Goal: Task Accomplishment & Management: Manage account settings

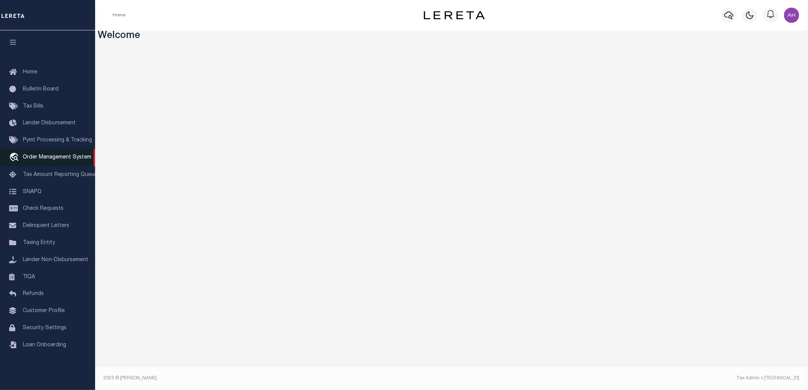
click at [62, 157] on span "Order Management System" at bounding box center [57, 157] width 68 height 5
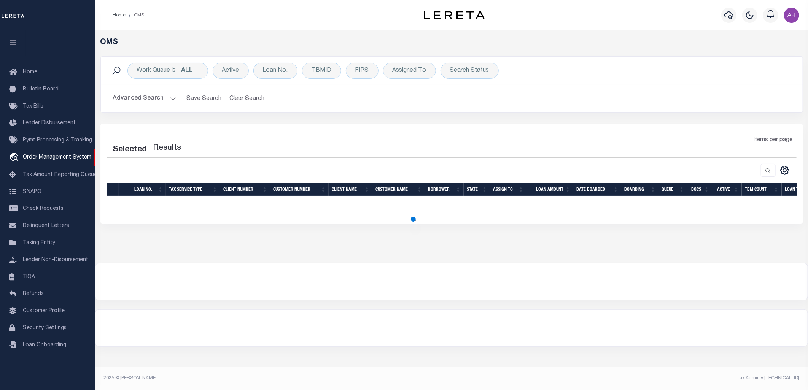
select select "200"
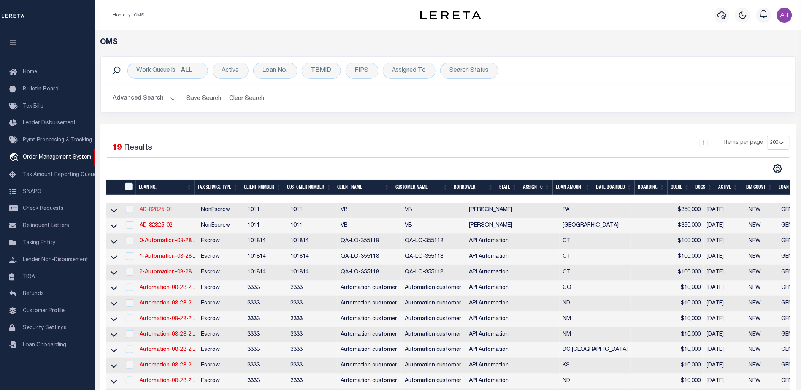
click at [159, 208] on link "AD-82825-01" at bounding box center [156, 209] width 33 height 5
type input "AD-82825-01"
type input "[PERSON_NAME]"
select select
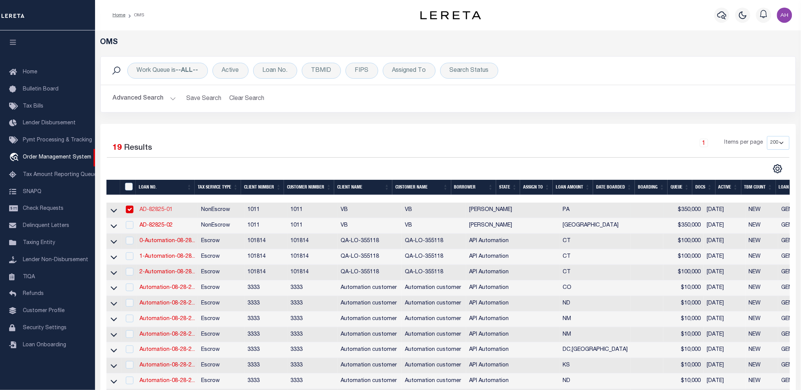
type input "[STREET_ADDRESS]"
type input "[GEOGRAPHIC_DATA] [GEOGRAPHIC_DATA] 19134-2838"
type input "[DATE]"
select select "10"
select select "NonEscrow"
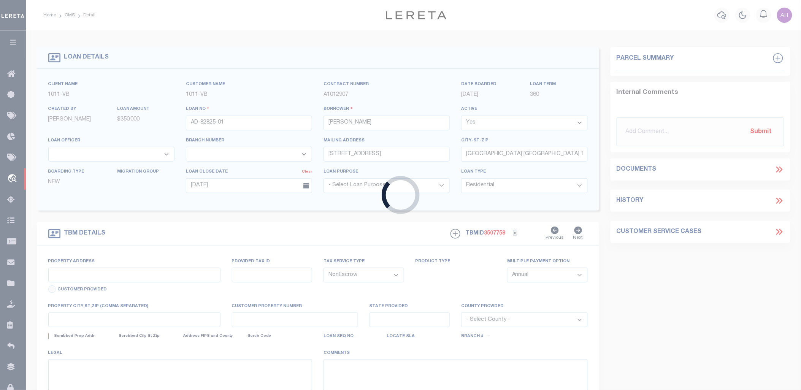
type input "[STREET_ADDRESS]"
select select
type input "[GEOGRAPHIC_DATA] [GEOGRAPHIC_DATA] 19134-2838"
type input "PA"
select select
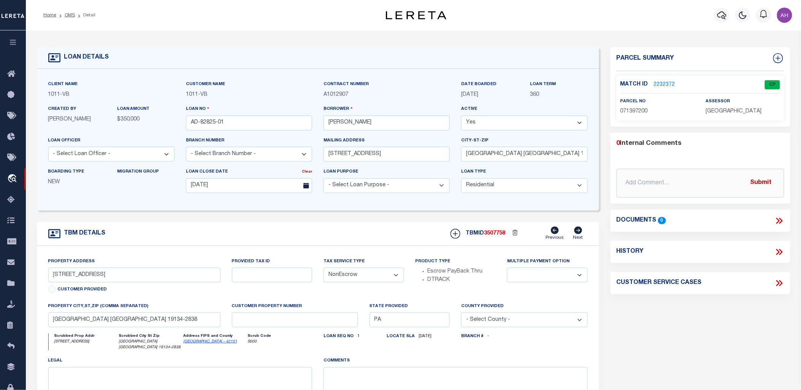
click at [665, 84] on link "2232372" at bounding box center [664, 85] width 21 height 8
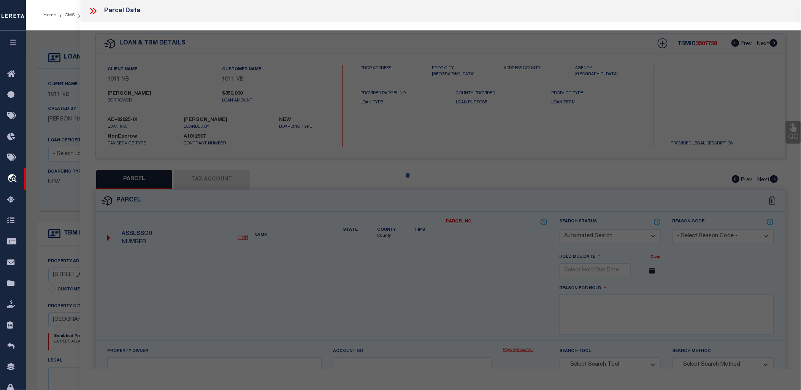
checkbox input "false"
select select "CP"
type input "[PERSON_NAME]"
select select "ATL"
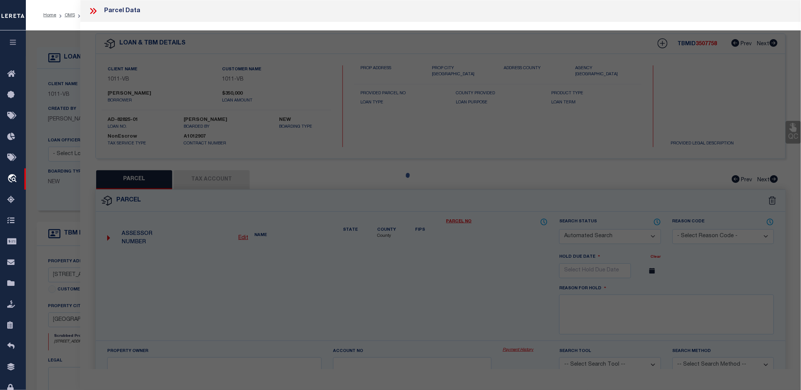
select select "ADD"
type input "[STREET_ADDRESS]"
checkbox input "false"
type input "[GEOGRAPHIC_DATA], [GEOGRAPHIC_DATA] 19134"
type textarea "[GEOGRAPHIC_DATA][PERSON_NAME]"
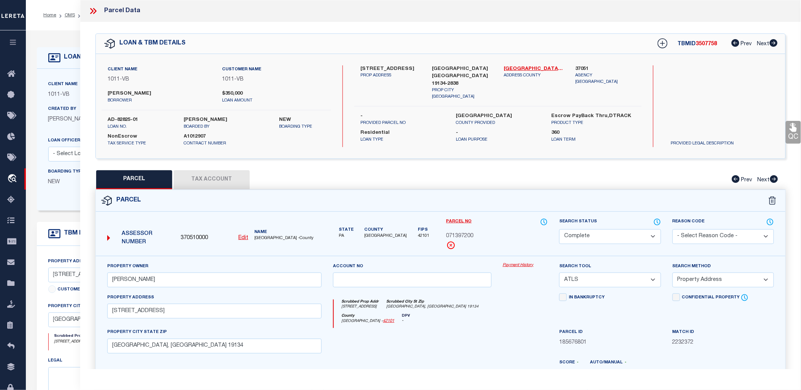
click at [246, 238] on u "Edit" at bounding box center [243, 237] width 10 height 5
type input "370510000"
type input "071397200"
select select "CP"
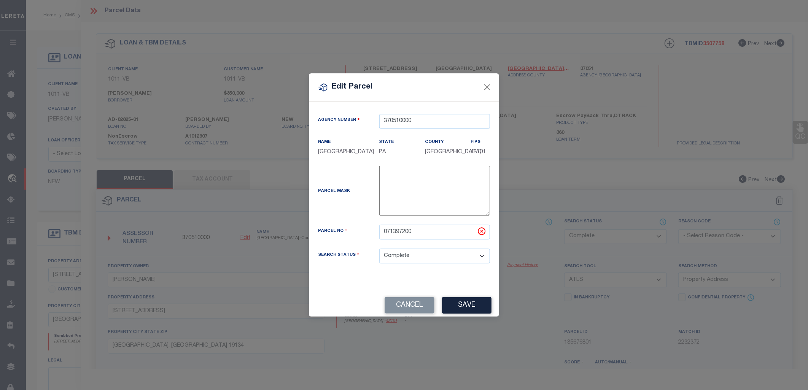
click at [330, 150] on p "[GEOGRAPHIC_DATA]" at bounding box center [343, 152] width 50 height 8
copy div "[GEOGRAPHIC_DATA]"
click at [398, 116] on input "370510000" at bounding box center [434, 121] width 111 height 15
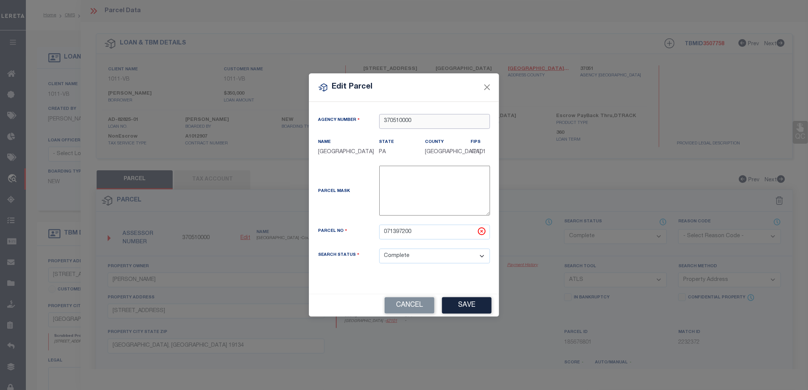
click at [398, 116] on input "370510000" at bounding box center [434, 121] width 111 height 15
click at [409, 306] on button "Cancel" at bounding box center [409, 305] width 50 height 16
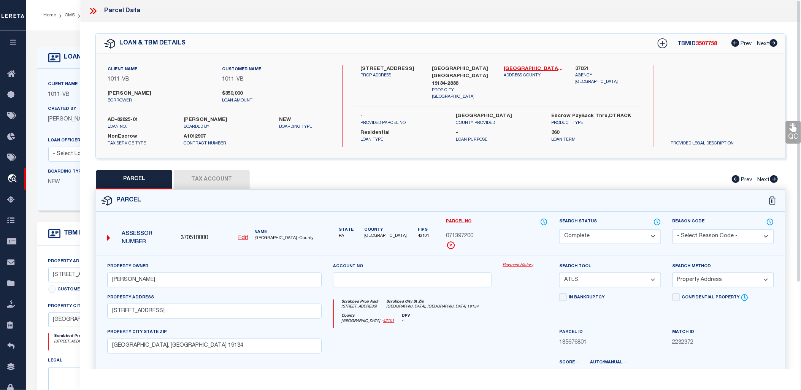
click at [217, 176] on button "Tax Account" at bounding box center [212, 179] width 76 height 19
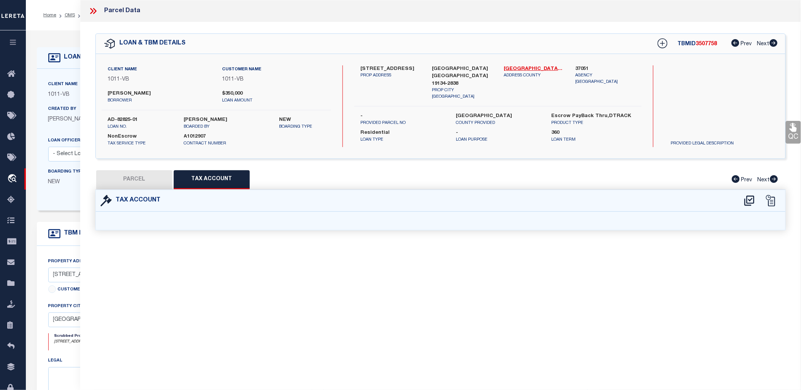
select select "100"
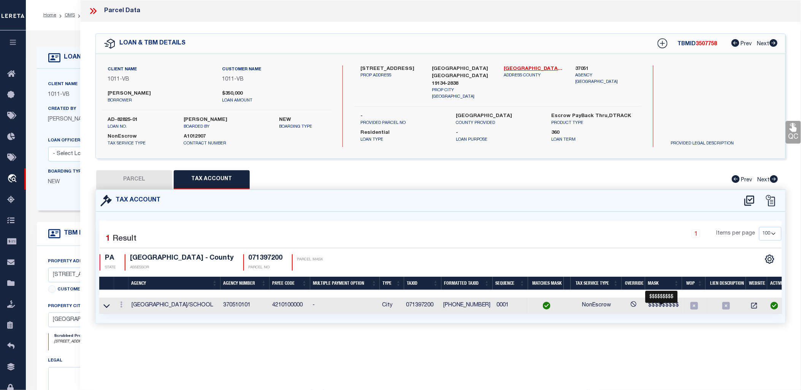
click at [659, 305] on span "$$$$$$$$$" at bounding box center [664, 305] width 31 height 5
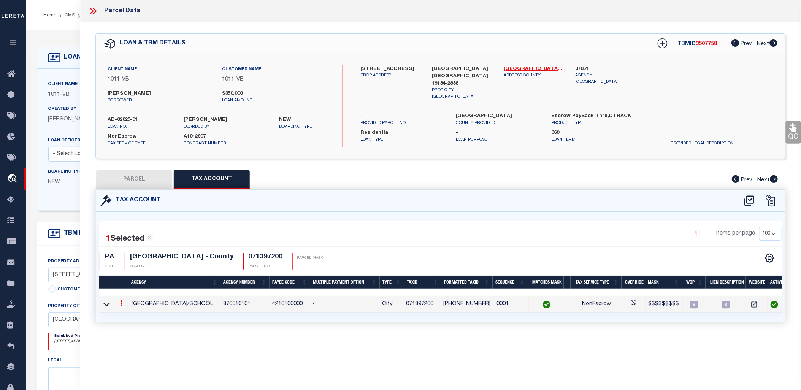
click at [659, 305] on span "$$$$$$$$$" at bounding box center [664, 304] width 31 height 5
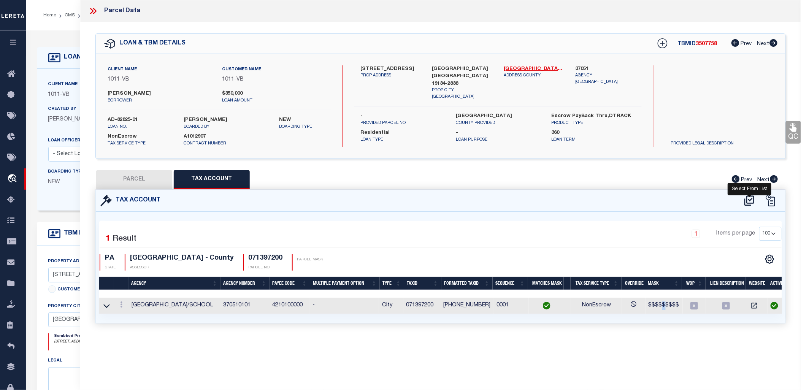
click at [752, 201] on icon at bounding box center [749, 201] width 13 height 12
select select "100"
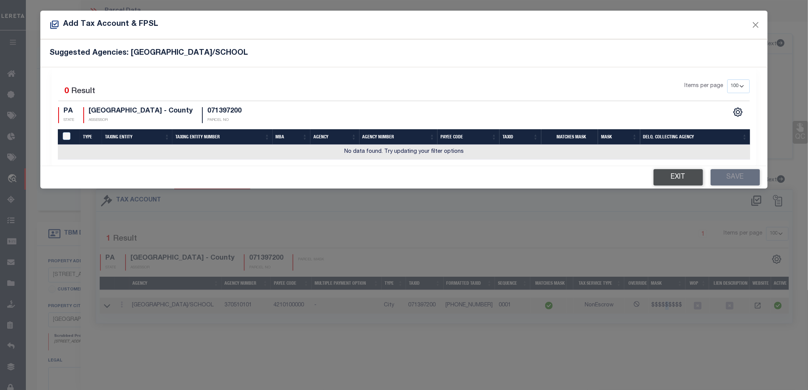
click at [665, 181] on button "Exit" at bounding box center [677, 177] width 49 height 16
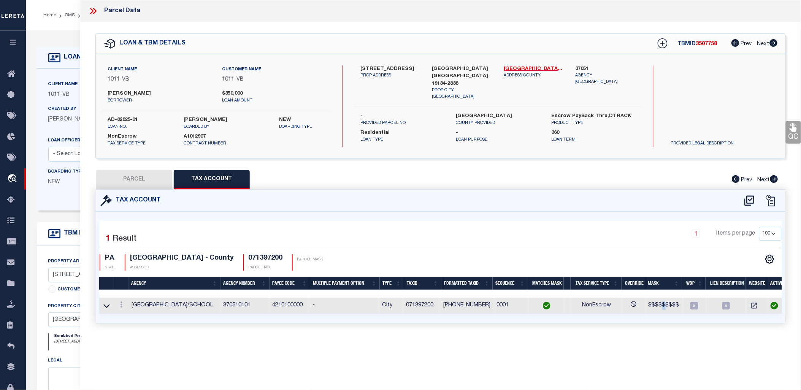
click at [93, 11] on icon at bounding box center [91, 11] width 3 height 6
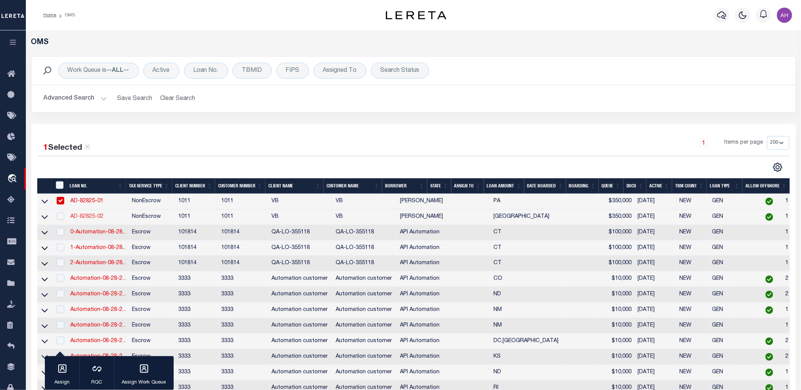
click at [90, 219] on link "AD-82825-02" at bounding box center [86, 216] width 33 height 5
type input "AD-82825-02"
type input "[STREET_ADDRESS][PERSON_NAME]"
type input "GLADEWATER [GEOGRAPHIC_DATA] 75647-4439"
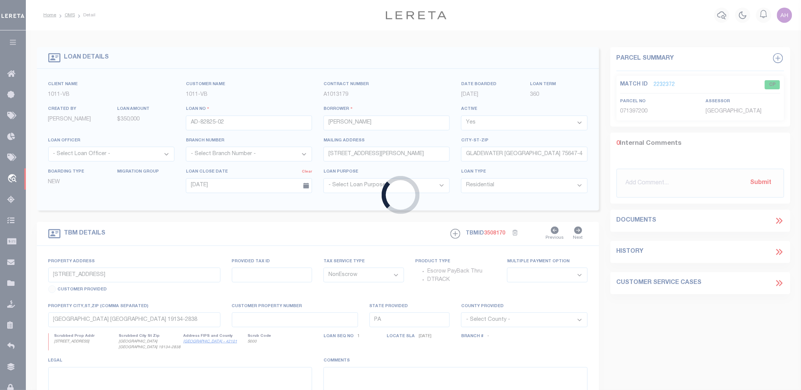
type input "[STREET_ADDRESS][PERSON_NAME]"
select select
type input "GLADEWATER [GEOGRAPHIC_DATA] 75647-4439"
type input "[GEOGRAPHIC_DATA]"
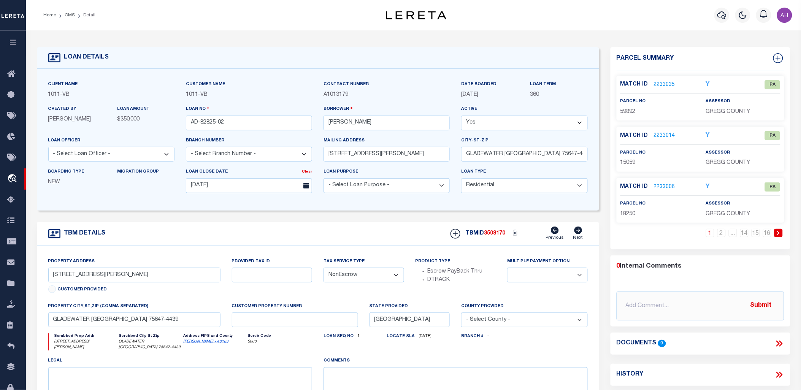
click at [776, 230] on link at bounding box center [778, 233] width 8 height 8
click at [665, 186] on link "2232784" at bounding box center [664, 187] width 21 height 8
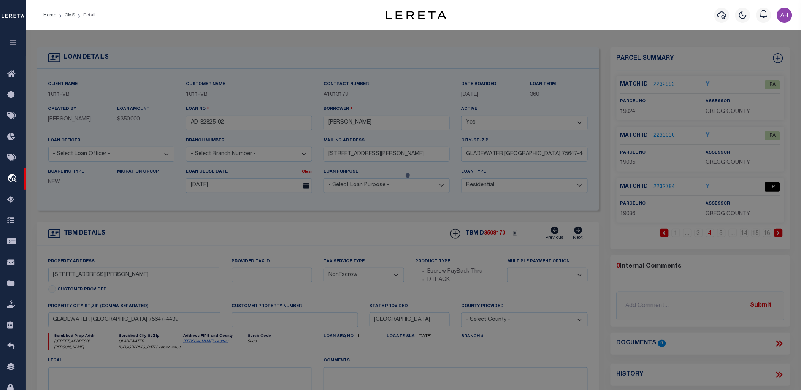
select select "AS"
select select
checkbox input "false"
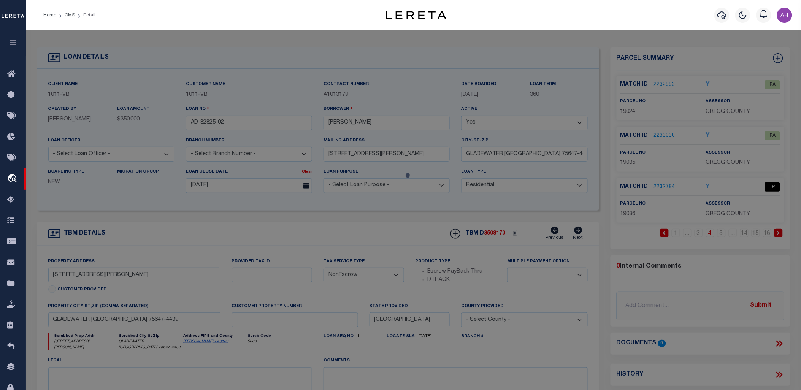
select select "IP"
select select "099"
select select "ATL"
select select
type input "[STREET_ADDRESS]"
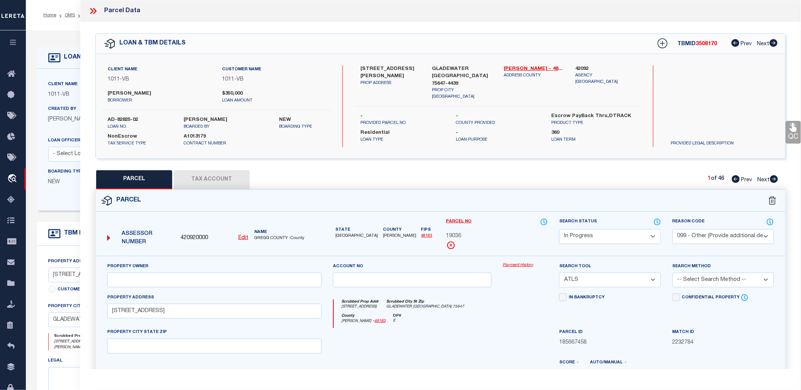
click at [228, 180] on button "Tax Account" at bounding box center [212, 179] width 76 height 19
select select "100"
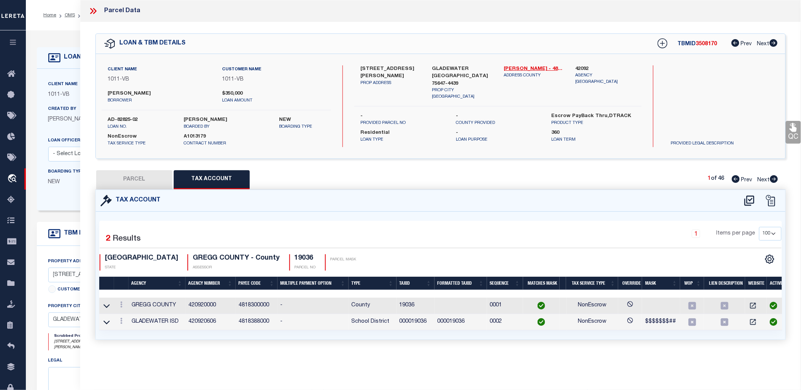
click at [90, 7] on icon at bounding box center [93, 11] width 10 height 10
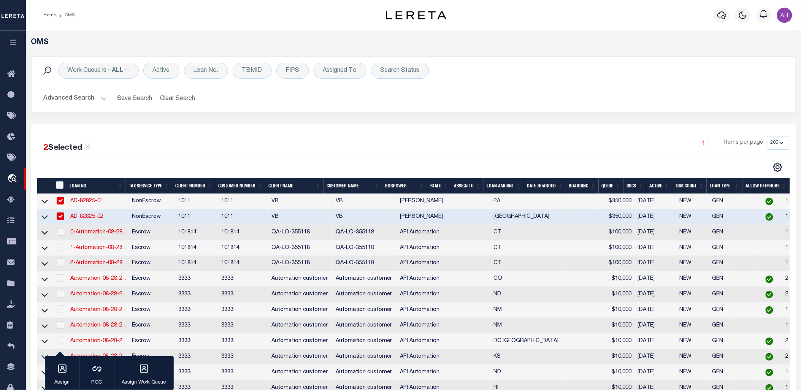
click at [85, 98] on button "Advanced Search" at bounding box center [75, 98] width 63 height 15
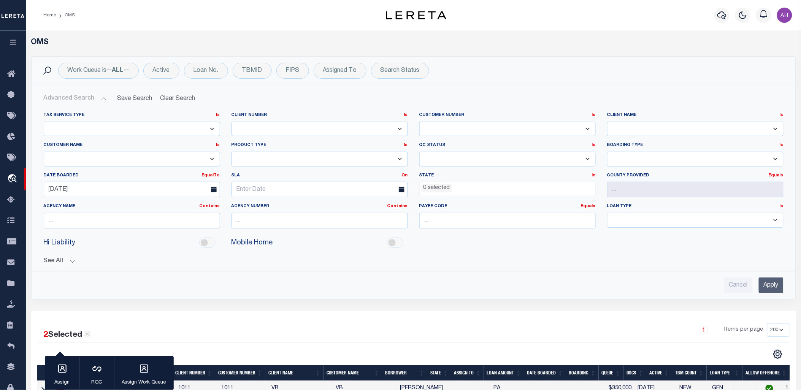
click at [463, 188] on ul "0 selected" at bounding box center [508, 187] width 176 height 10
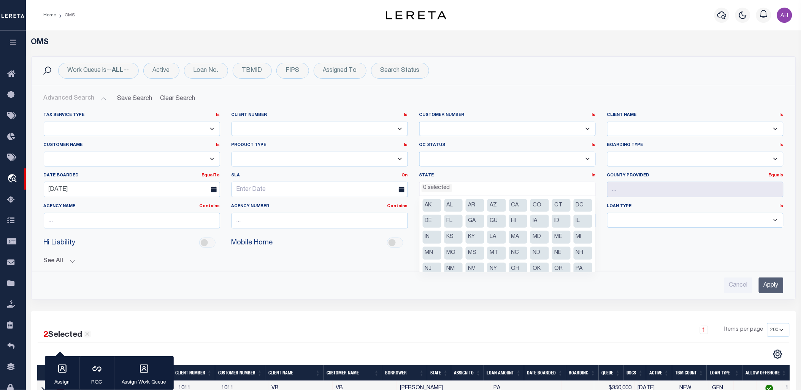
click at [516, 207] on li "CA" at bounding box center [518, 205] width 19 height 13
select select "CA"
click at [637, 287] on div "Cancel Apply" at bounding box center [414, 286] width 740 height 16
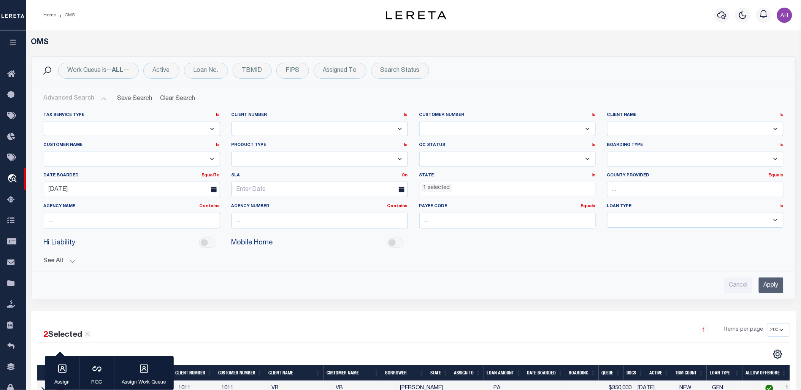
click at [154, 230] on div "Agency Name Contains Contains Is" at bounding box center [132, 218] width 188 height 31
click at [155, 226] on input "text" at bounding box center [132, 221] width 176 height 16
type input "[GEOGRAPHIC_DATA]"
click at [772, 284] on input "Apply" at bounding box center [771, 286] width 25 height 16
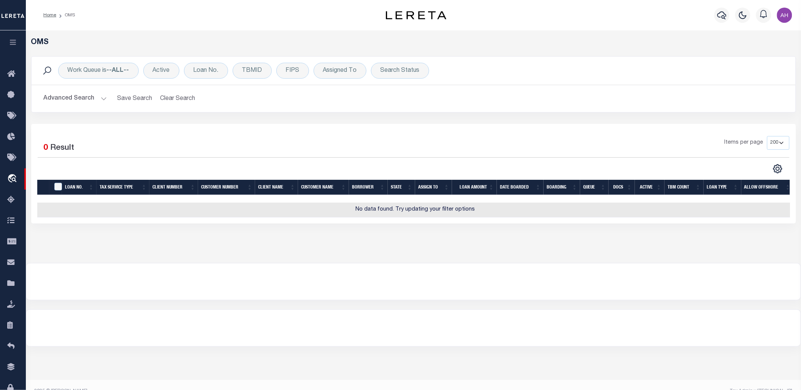
click at [61, 99] on button "Advanced Search" at bounding box center [75, 98] width 63 height 15
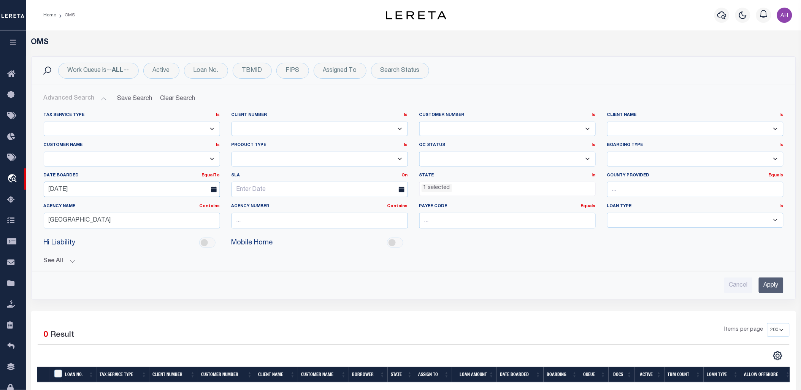
click at [86, 190] on input "[DATE]" at bounding box center [132, 190] width 176 height 16
click at [632, 322] on div "2 Selected 0 Result Items per page 10 25 50 100 200" at bounding box center [413, 361] width 765 height 100
click at [773, 287] on input "Apply" at bounding box center [771, 286] width 25 height 16
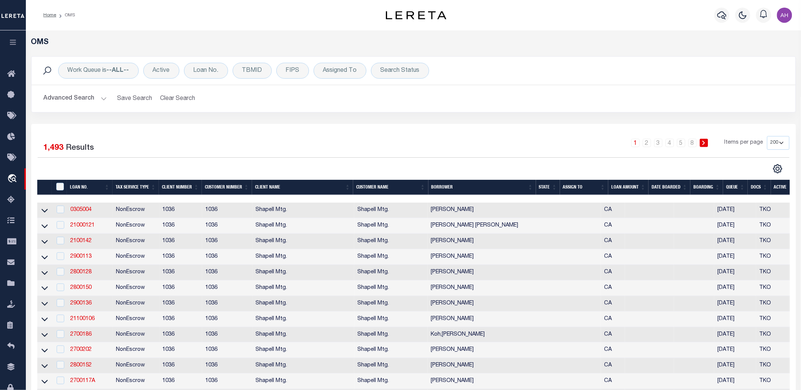
scroll to position [63, 0]
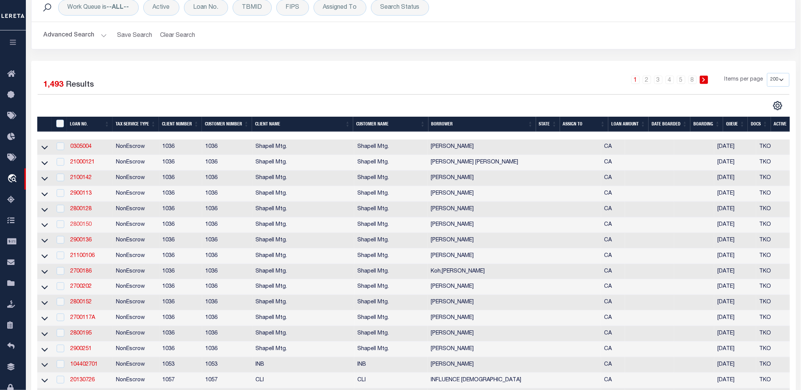
click at [84, 227] on link "2800150" at bounding box center [80, 224] width 21 height 5
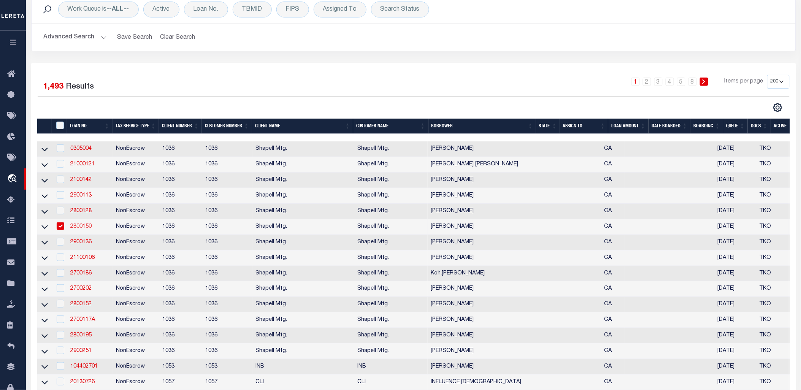
type input "2800150"
type input "[PERSON_NAME]"
select select "False"
select select
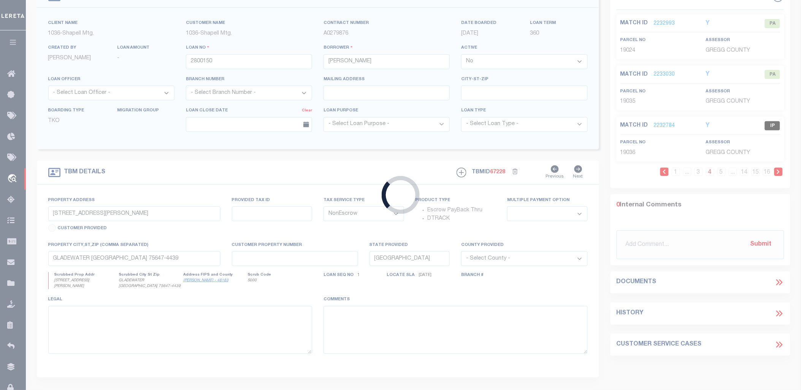
type input "[STREET_ADDRESS][PERSON_NAME]"
select select
type input "[GEOGRAPHIC_DATA] CA 92677"
type input "CA"
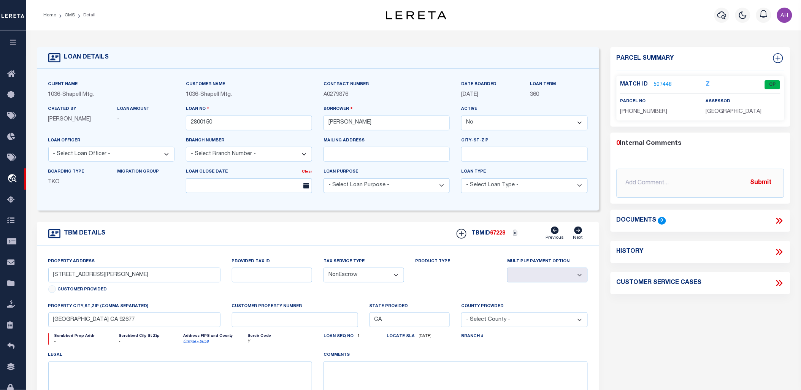
click at [663, 82] on link "507448" at bounding box center [663, 85] width 18 height 8
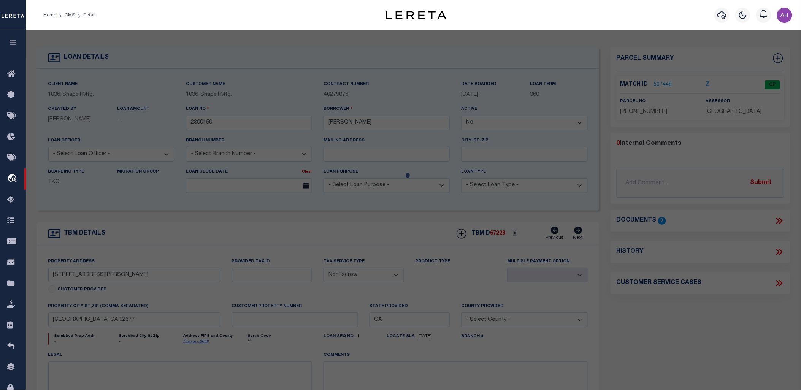
select select "AS"
select select
checkbox input "false"
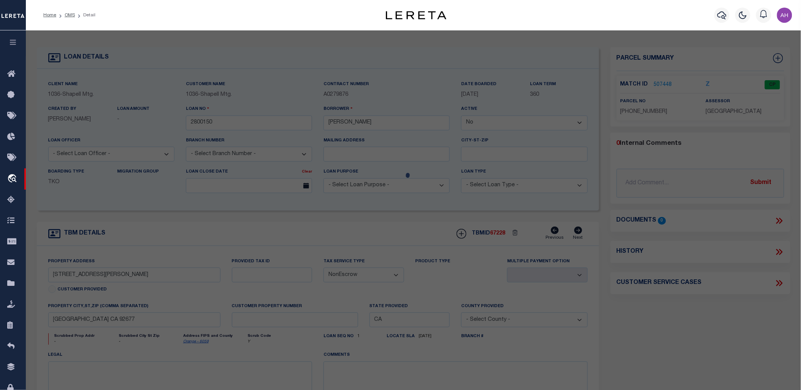
select select "CP"
type input "[PERSON_NAME]"
type input "[STREET_ADDRESS][PERSON_NAME]"
checkbox input "false"
type input "CA"
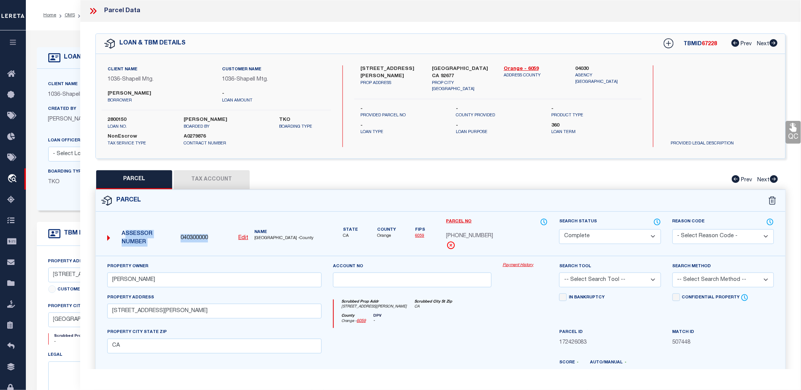
drag, startPoint x: 208, startPoint y: 237, endPoint x: 176, endPoint y: 236, distance: 32.7
click at [176, 236] on div "Assessor Number 040300000 Edit Name [GEOGRAPHIC_DATA] -County" at bounding box center [214, 235] width 221 height 29
click at [187, 241] on span "040300000" at bounding box center [194, 238] width 27 height 8
click at [191, 236] on span "040300000" at bounding box center [194, 238] width 27 height 8
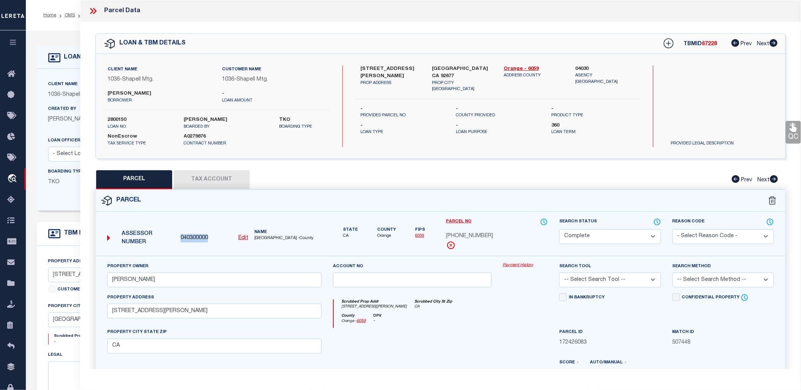
copy span "040300000"
click at [216, 180] on button "Tax Account" at bounding box center [212, 179] width 76 height 19
select select "100"
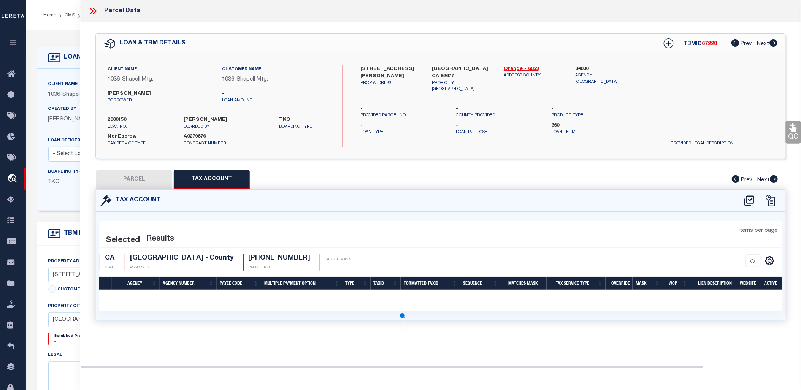
select select "100"
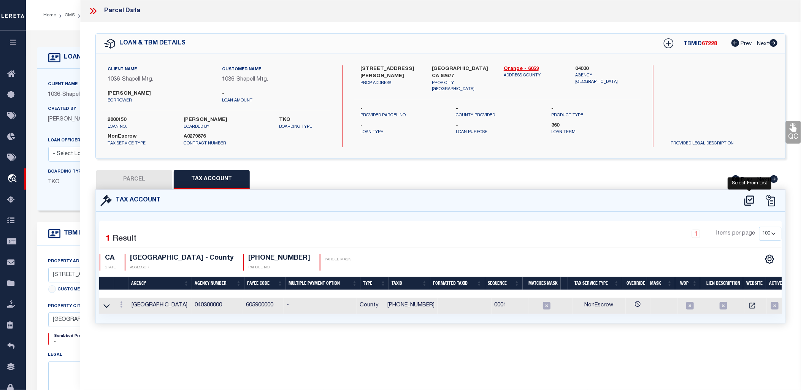
click at [749, 204] on icon at bounding box center [749, 200] width 10 height 10
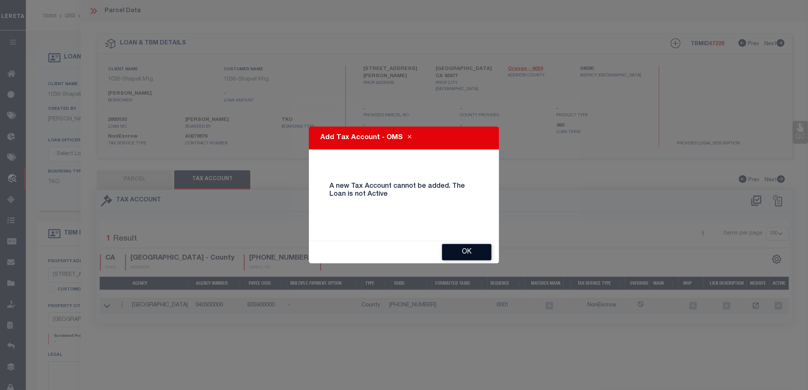
click at [481, 260] on button "OK" at bounding box center [466, 252] width 49 height 16
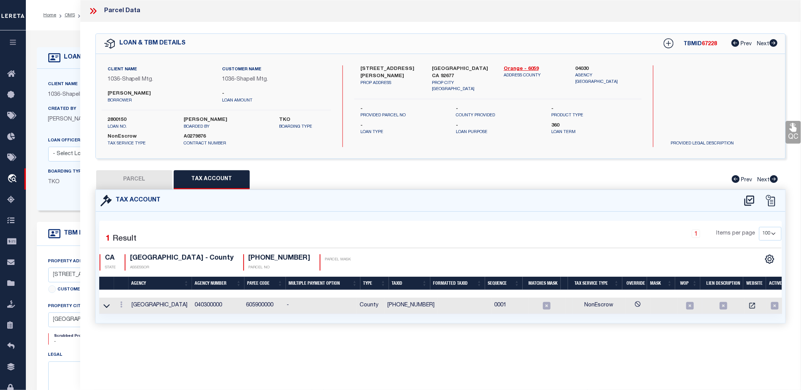
click at [654, 307] on td at bounding box center [664, 306] width 27 height 16
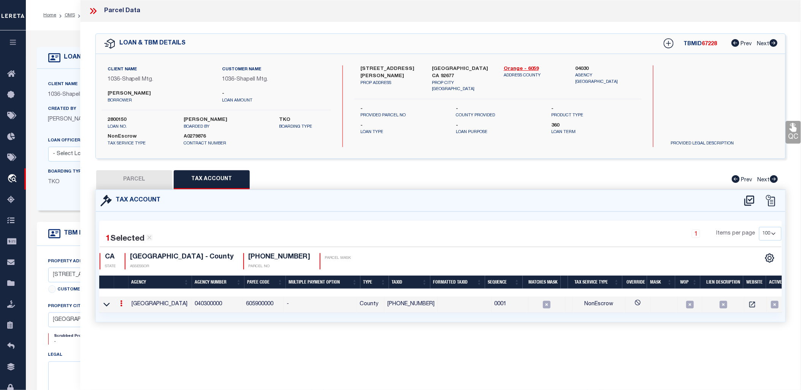
click at [125, 305] on link at bounding box center [121, 305] width 8 height 6
click at [127, 316] on icon "" at bounding box center [130, 315] width 6 height 6
type input "[PHONE_NUMBER]"
type textarea "$$$$$$$$"
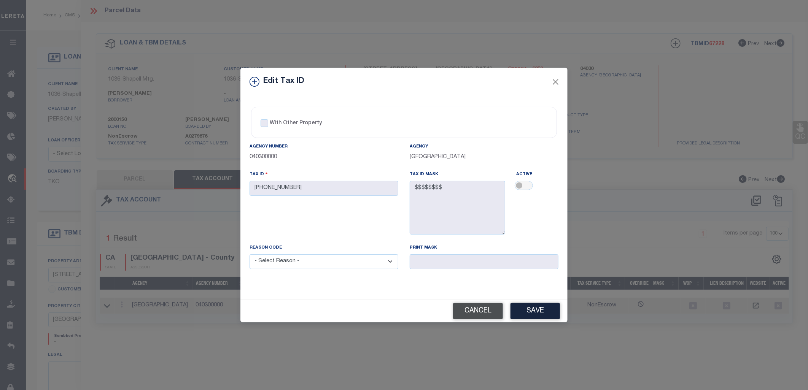
click at [467, 313] on button "Cancel" at bounding box center [478, 311] width 50 height 16
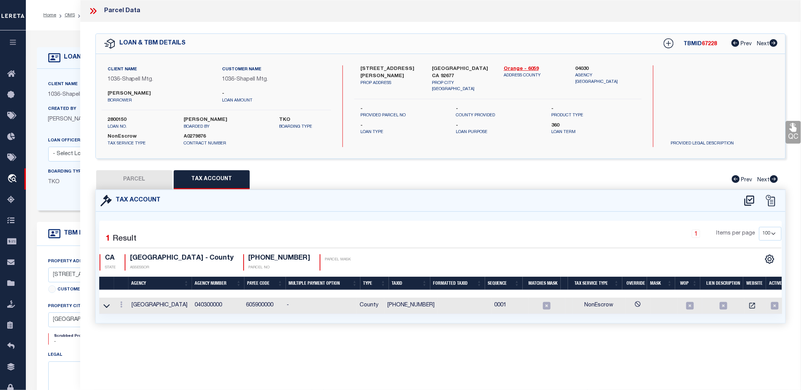
click at [660, 301] on td at bounding box center [664, 306] width 27 height 16
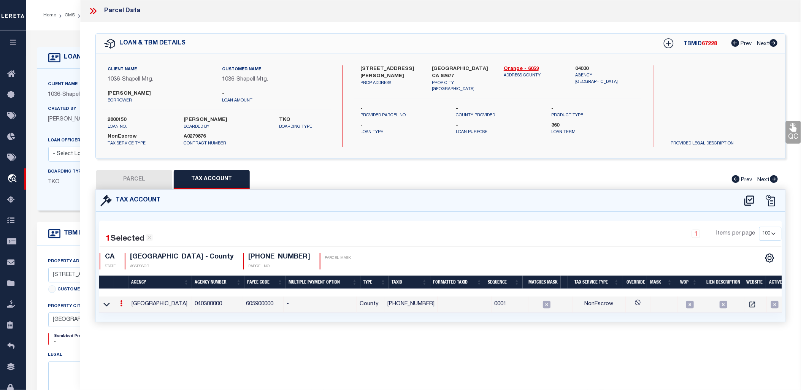
scroll to position [0, 3]
click at [648, 302] on td at bounding box center [661, 305] width 27 height 16
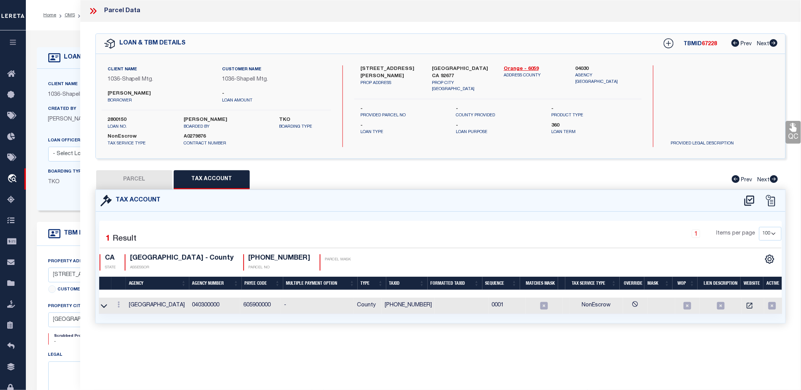
click at [95, 10] on icon at bounding box center [94, 11] width 3 height 6
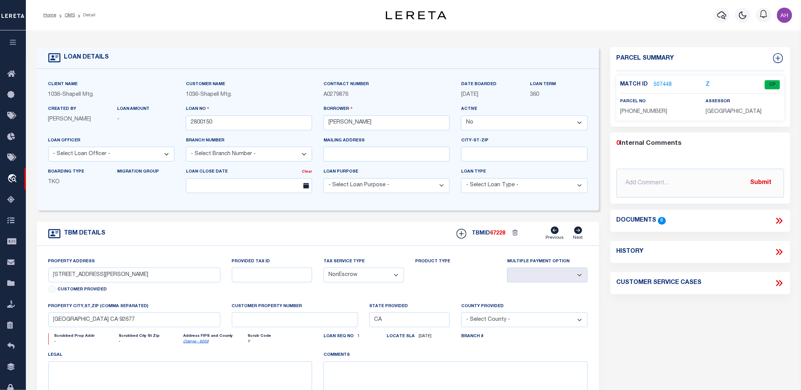
click at [527, 121] on select "Yes No" at bounding box center [524, 123] width 126 height 15
select select "True"
click at [465, 116] on select "Yes No" at bounding box center [524, 123] width 126 height 15
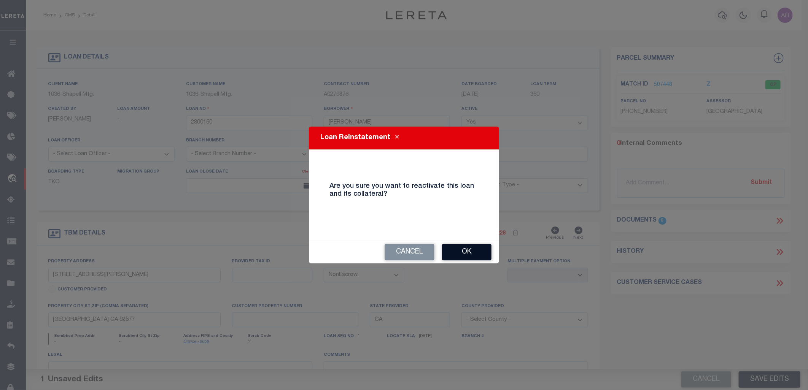
click at [466, 257] on button "Ok" at bounding box center [466, 252] width 49 height 16
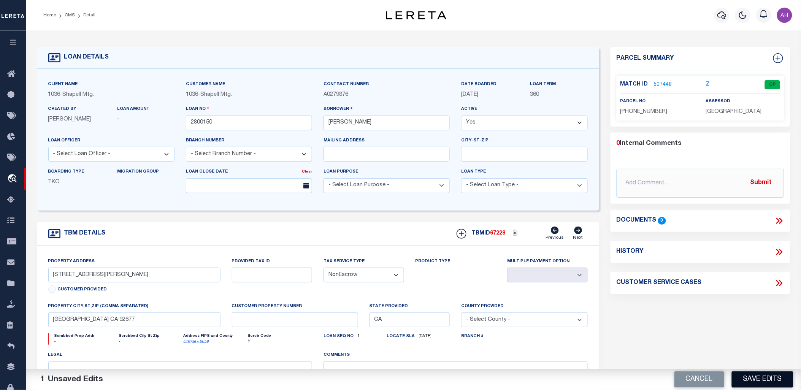
click at [768, 381] on button "Save Edits" at bounding box center [763, 379] width 62 height 16
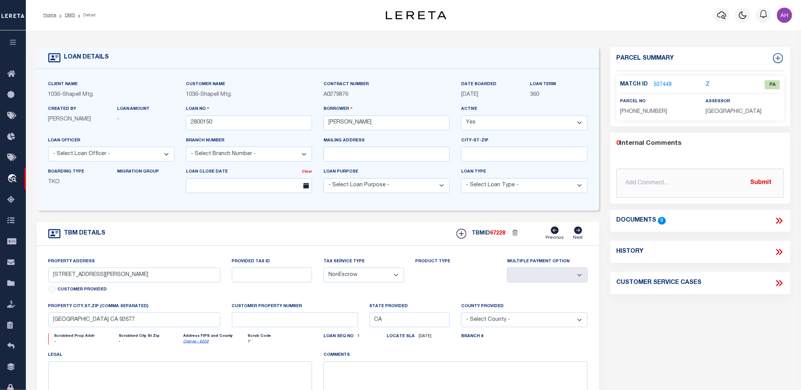
click at [654, 86] on link "507448" at bounding box center [663, 85] width 18 height 8
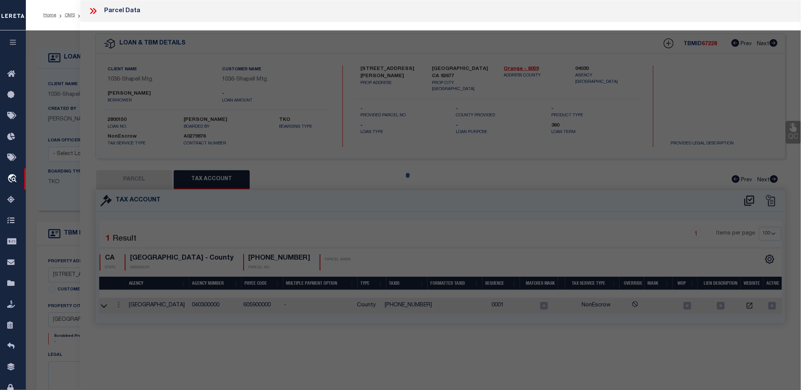
select select "AS"
checkbox input "false"
select select "PA"
type input "[PERSON_NAME]"
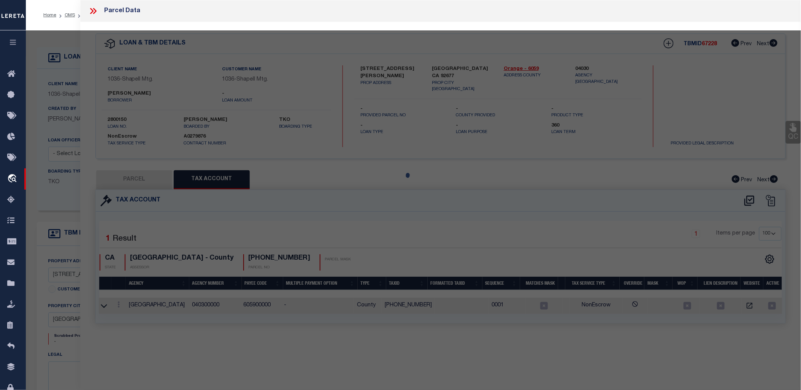
type input "[STREET_ADDRESS][PERSON_NAME]"
checkbox input "false"
type input "CA"
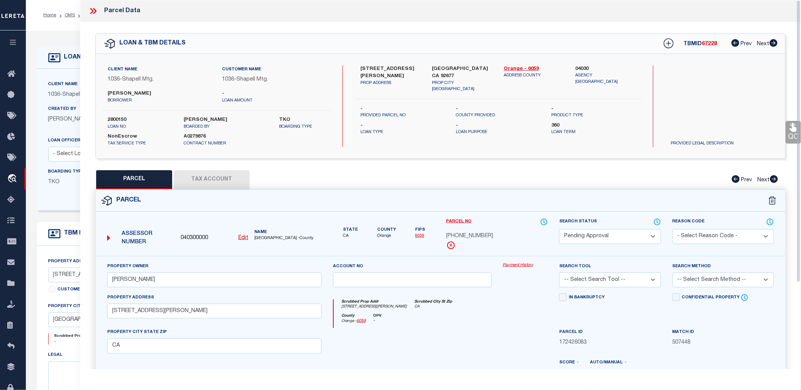
click at [201, 175] on button "Tax Account" at bounding box center [212, 179] width 76 height 19
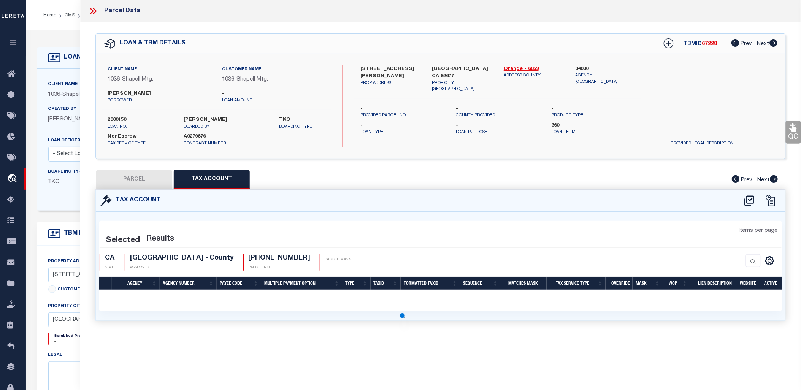
select select "100"
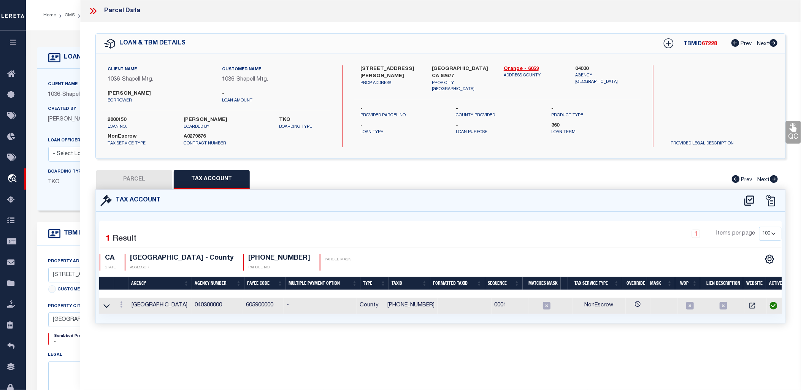
click at [133, 170] on button "PARCEL" at bounding box center [134, 179] width 76 height 19
select select "AS"
checkbox input "false"
select select "PA"
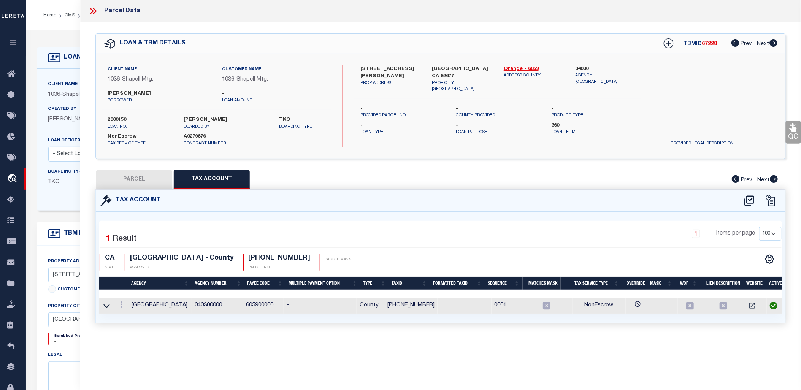
type input "[PERSON_NAME]"
type input "[STREET_ADDRESS][PERSON_NAME]"
checkbox input "false"
type input "CA"
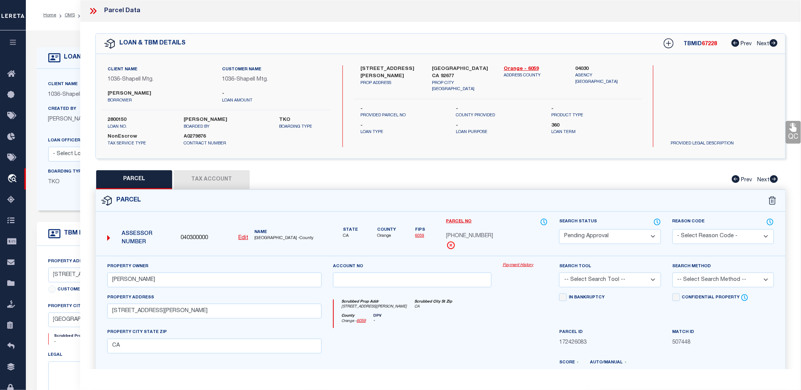
click at [592, 237] on select "Automated Search Bad Parcel Complete Duplicate Parcel High Dollar Reporting In …" at bounding box center [610, 236] width 102 height 15
click at [559, 229] on select "Automated Search Bad Parcel Complete Duplicate Parcel High Dollar Reporting In …" at bounding box center [610, 236] width 102 height 15
click at [592, 227] on div "Search Status Automated Search Bad Parcel Complete Duplicate Parcel High Dollar…" at bounding box center [610, 231] width 102 height 26
click at [591, 236] on select "Automated Search Bad Parcel Complete Duplicate Parcel High Dollar Reporting In …" at bounding box center [610, 236] width 102 height 15
select select "PC"
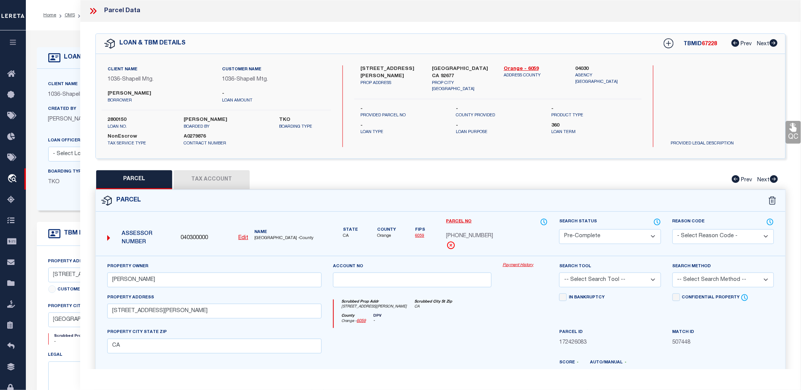
click at [559, 229] on select "Automated Search Bad Parcel Complete Duplicate Parcel High Dollar Reporting In …" at bounding box center [610, 236] width 102 height 15
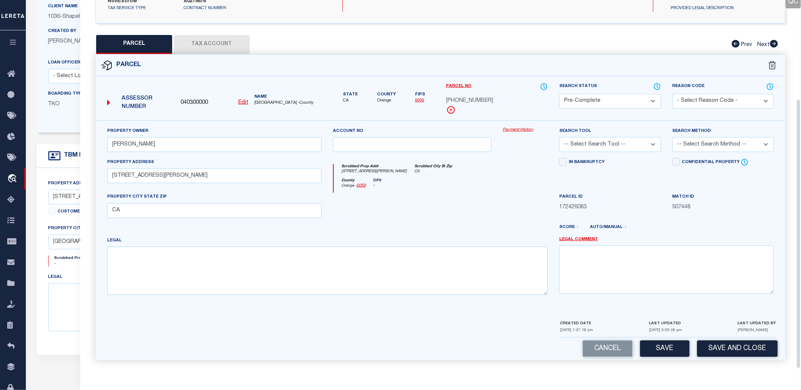
scroll to position [190, 0]
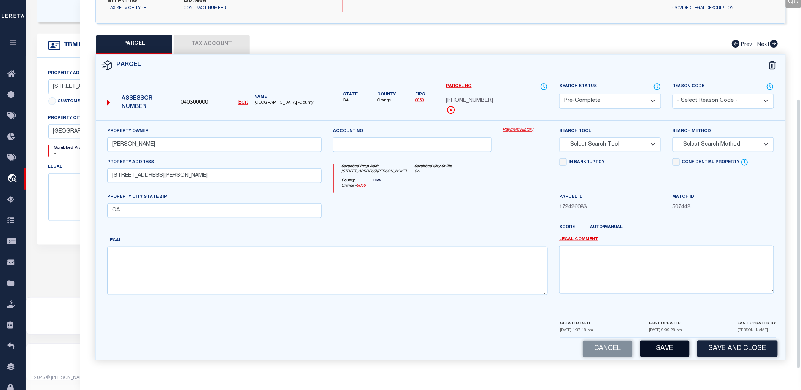
click at [675, 349] on button "Save" at bounding box center [664, 349] width 49 height 16
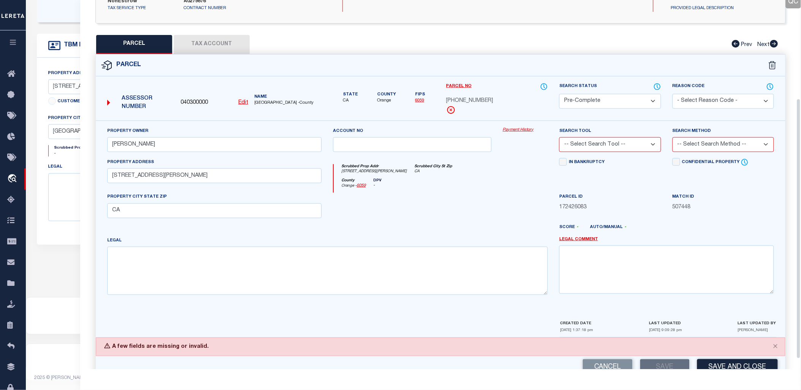
scroll to position [140, 0]
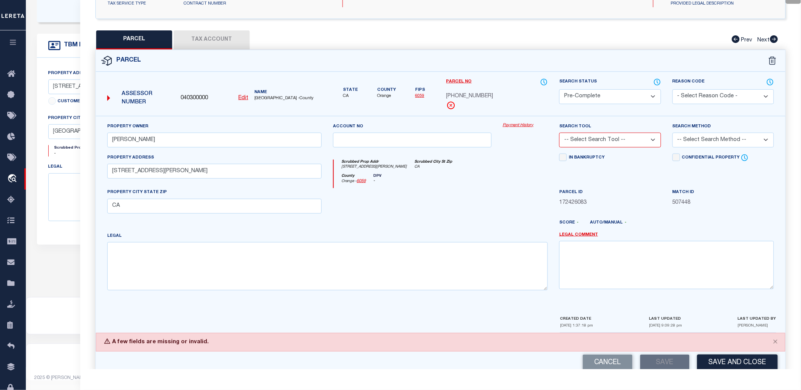
click at [692, 141] on select "-- Select Search Method -- Property Address Legal Liability Info Provided" at bounding box center [724, 140] width 102 height 15
select select "LEG"
click at [673, 133] on select "-- Select Search Method -- Property Address Legal Liability Info Provided" at bounding box center [724, 140] width 102 height 15
click at [612, 134] on select "-- Select Search Tool -- 3rd Party Website Agency File Agency Website ATLS CNV-…" at bounding box center [610, 140] width 102 height 15
select select "AGW"
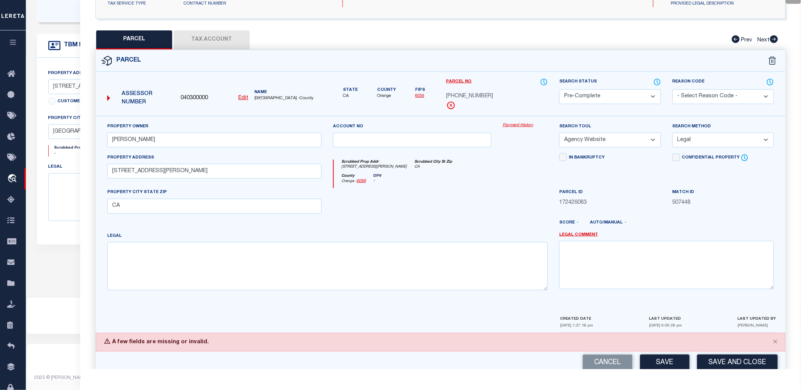
click at [559, 133] on select "-- Select Search Tool -- 3rd Party Website Agency File Agency Website ATLS CNV-…" at bounding box center [610, 140] width 102 height 15
click at [651, 360] on button "Save" at bounding box center [664, 363] width 49 height 16
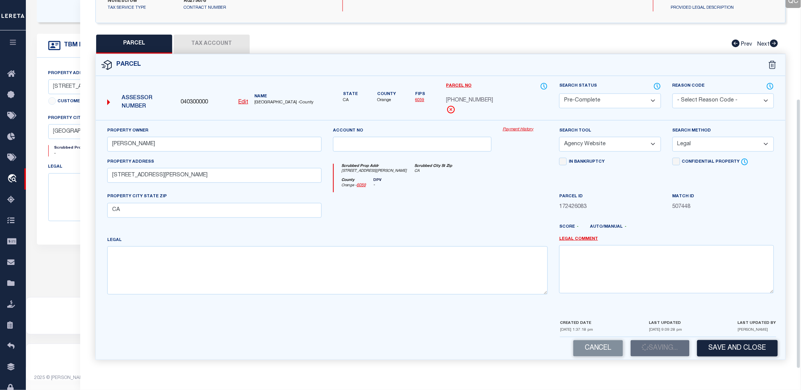
scroll to position [135, 0]
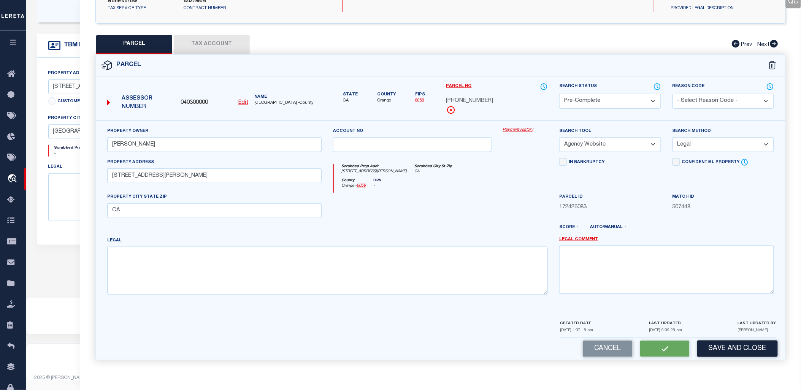
select select "AS"
select select
checkbox input "false"
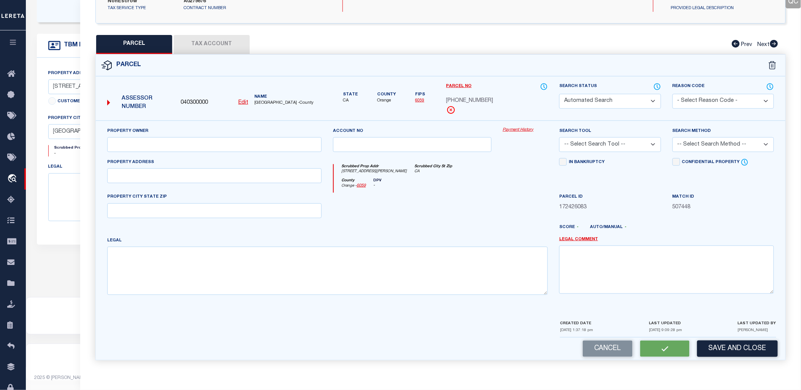
select select "PC"
type input "[PERSON_NAME]"
select select "AGW"
select select "LEG"
type input "[STREET_ADDRESS][PERSON_NAME]"
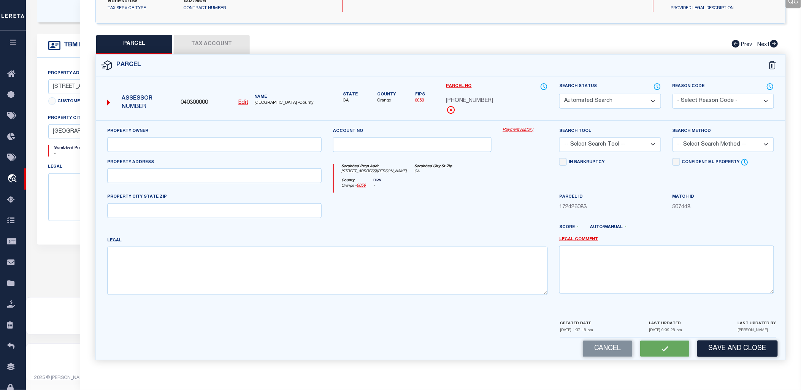
type input "CA"
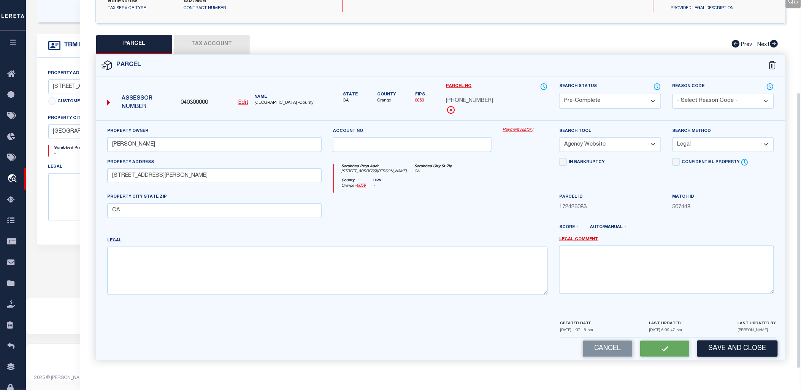
click at [196, 41] on button "Tax Account" at bounding box center [212, 44] width 76 height 19
select select "100"
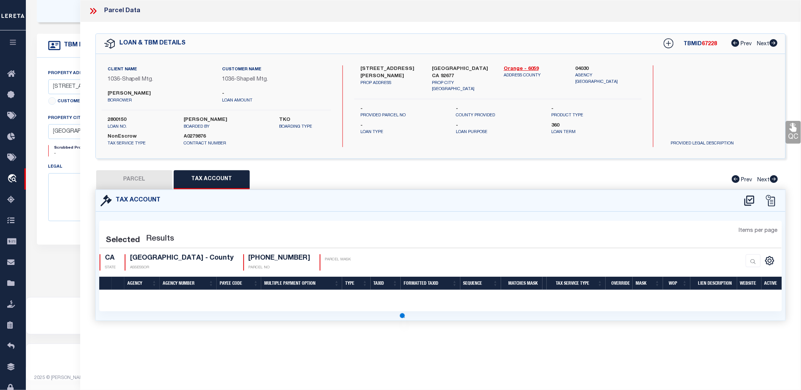
scroll to position [0, 0]
select select "100"
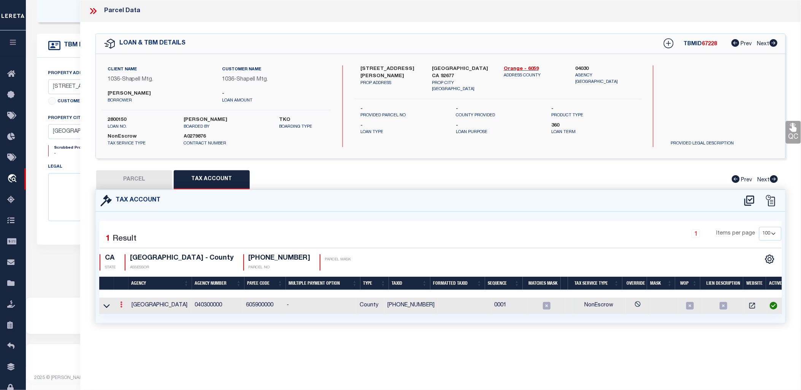
click at [118, 303] on link at bounding box center [121, 306] width 8 height 6
click at [143, 320] on link at bounding box center [131, 317] width 28 height 13
checkbox input "true"
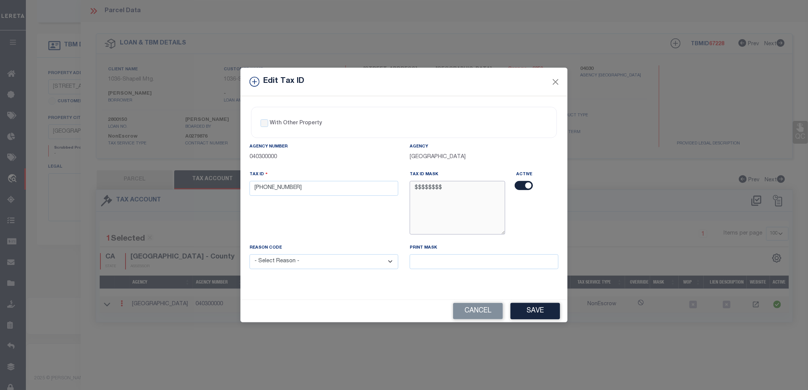
click at [427, 184] on textarea "$$$$$$$$" at bounding box center [456, 208] width 95 height 54
click at [427, 186] on textarea "$$$$$$$$" at bounding box center [456, 208] width 95 height 54
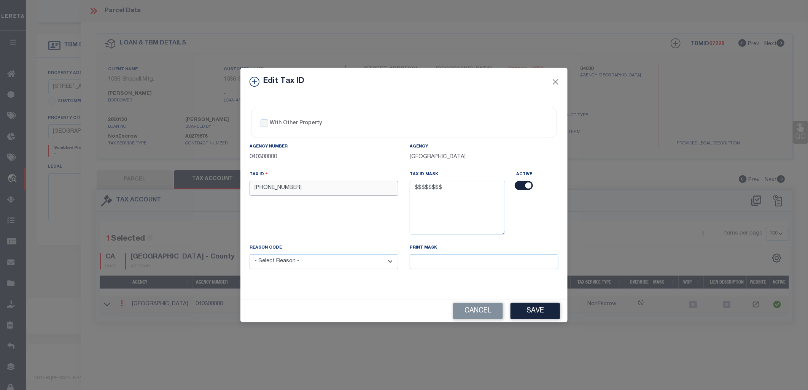
click at [278, 187] on input "[PHONE_NUMBER]" at bounding box center [323, 188] width 149 height 15
paste input "$$$$$$$$"
type input "$"
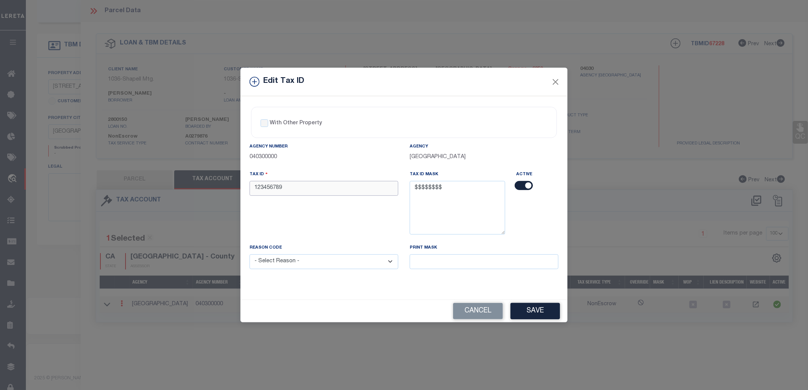
type input "123456789"
click at [359, 259] on select "- Select Reason - 099 - Other (Provide additional detail) ACT - Agency Changed …" at bounding box center [323, 261] width 149 height 15
select select "ACT"
click at [249, 255] on select "- Select Reason - 099 - Other (Provide additional detail) ACT - Agency Changed …" at bounding box center [323, 261] width 149 height 15
click at [532, 310] on button "Save" at bounding box center [534, 311] width 49 height 16
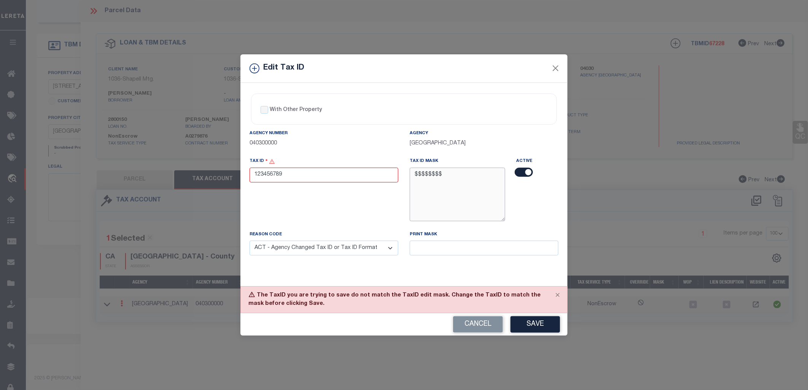
click at [429, 173] on textarea "$$$$$$$$" at bounding box center [456, 195] width 95 height 54
click at [450, 176] on textarea "$$$$$$$$" at bounding box center [456, 195] width 95 height 54
drag, startPoint x: 446, startPoint y: 174, endPoint x: 403, endPoint y: 170, distance: 43.5
click at [403, 170] on div "Agency Number 040300000 Agency [GEOGRAPHIC_DATA] Tax ID 123456789 Tax ID Mask $…" at bounding box center [404, 198] width 320 height 139
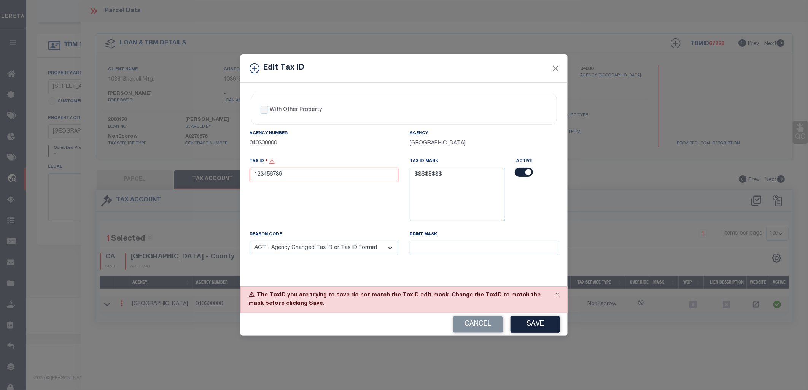
drag, startPoint x: 337, startPoint y: 165, endPoint x: 334, endPoint y: 171, distance: 6.5
click at [335, 170] on div "Tax ID 123456789" at bounding box center [323, 169] width 149 height 25
click at [331, 174] on input "123456789" at bounding box center [323, 175] width 149 height 15
type input "12345678"
click at [544, 328] on button "Save" at bounding box center [534, 324] width 49 height 16
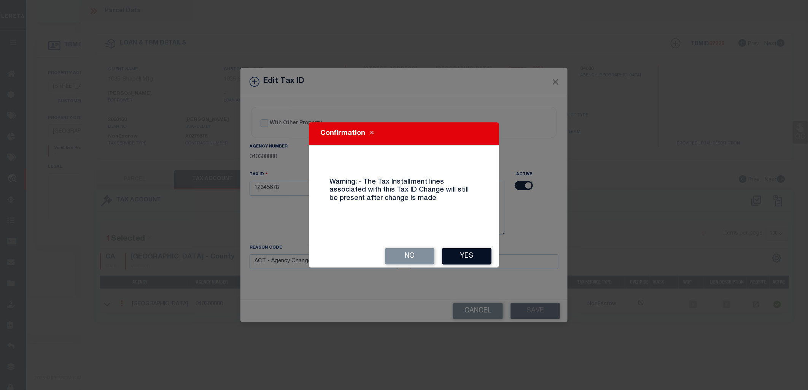
click at [446, 249] on button "Yes" at bounding box center [466, 256] width 49 height 16
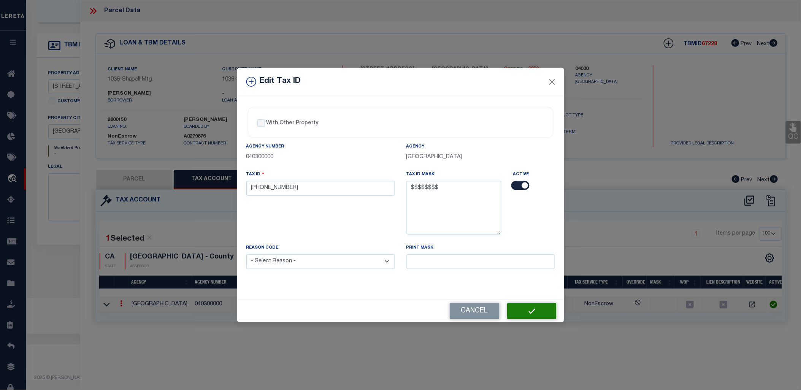
select select
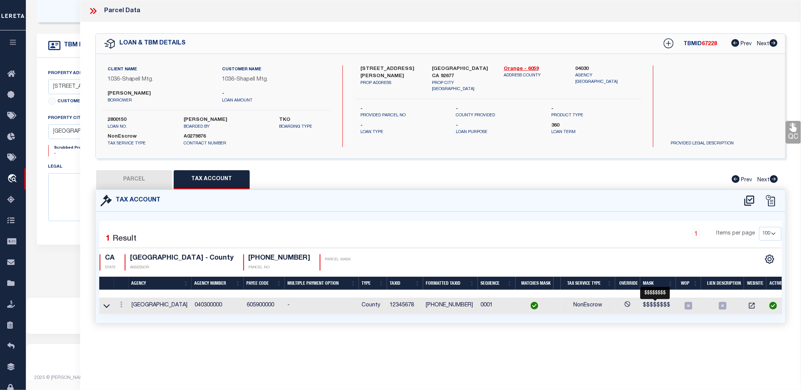
click at [660, 305] on span "$$$$$$$$" at bounding box center [656, 305] width 27 height 5
copy span "$"
click at [657, 303] on span "$$$$$$$$" at bounding box center [656, 305] width 27 height 5
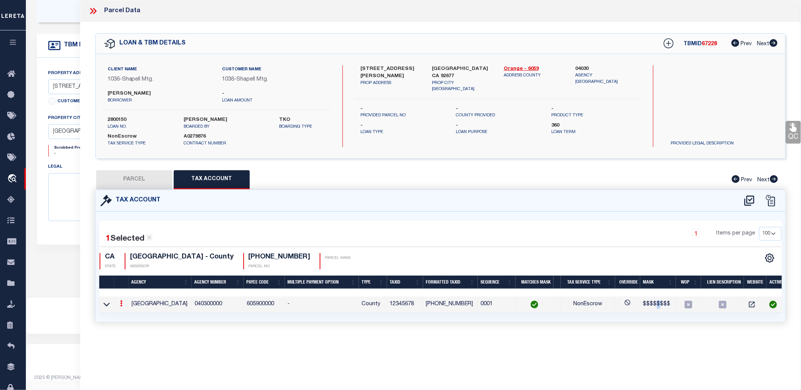
click at [657, 303] on span "$$$$$$$$" at bounding box center [656, 304] width 27 height 5
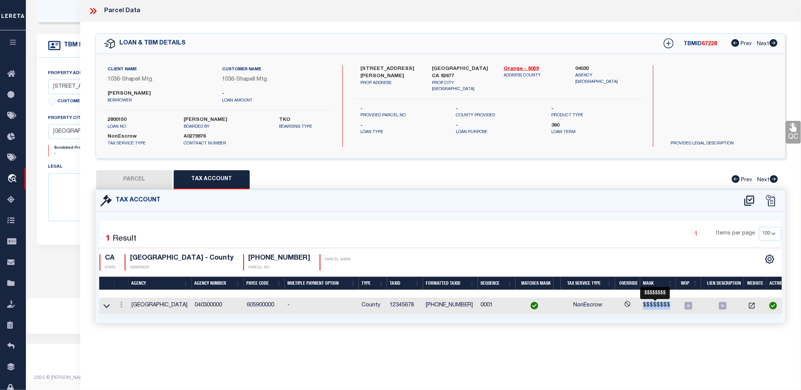
drag, startPoint x: 669, startPoint y: 303, endPoint x: 644, endPoint y: 306, distance: 25.7
click at [644, 306] on div "$$$$$$$$" at bounding box center [658, 306] width 30 height 8
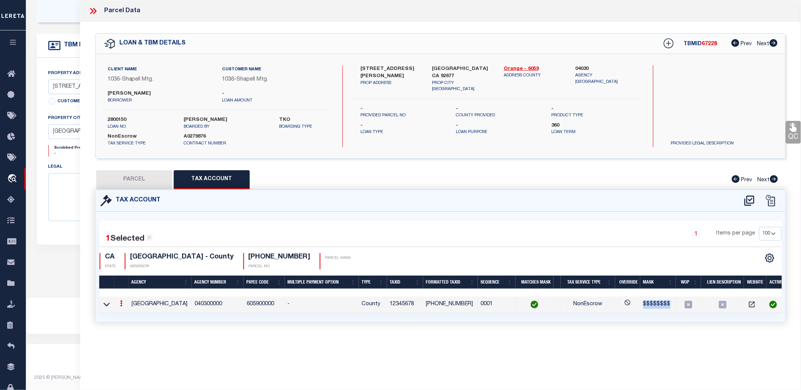
copy span "$$$$$$$$"
click at [222, 177] on button "Tax Account" at bounding box center [212, 179] width 76 height 19
select select "100"
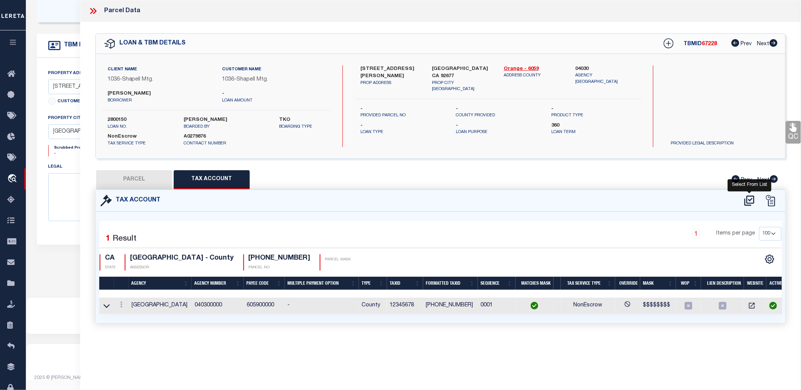
click at [749, 204] on icon at bounding box center [749, 200] width 10 height 10
select select "100"
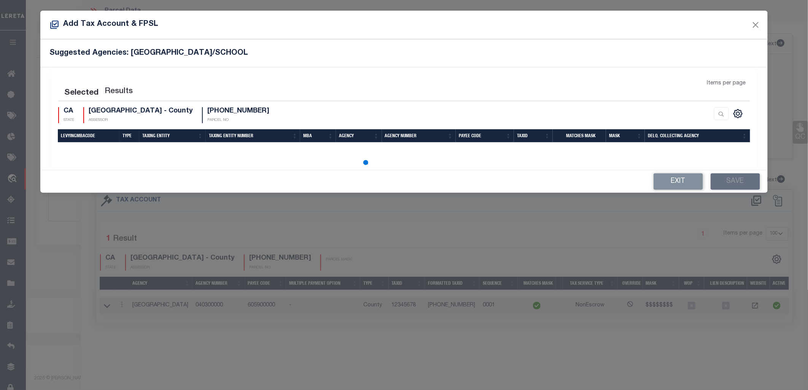
select select "100"
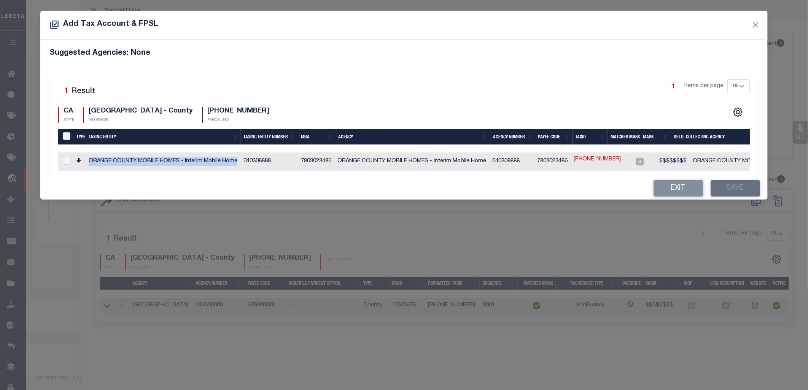
drag, startPoint x: 238, startPoint y: 159, endPoint x: 88, endPoint y: 164, distance: 149.5
click at [88, 164] on td "ORANGE COUNTY MOBILE HOMES - Interim Mobile Home" at bounding box center [163, 161] width 155 height 18
checkbox input "true"
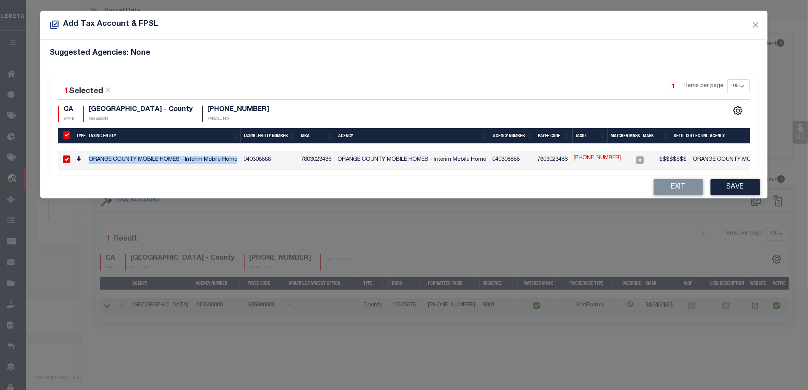
copy td "ORANGE COUNTY MOBILE HOMES - Interim Mobile Home"
click at [686, 195] on button "Exit" at bounding box center [677, 187] width 49 height 16
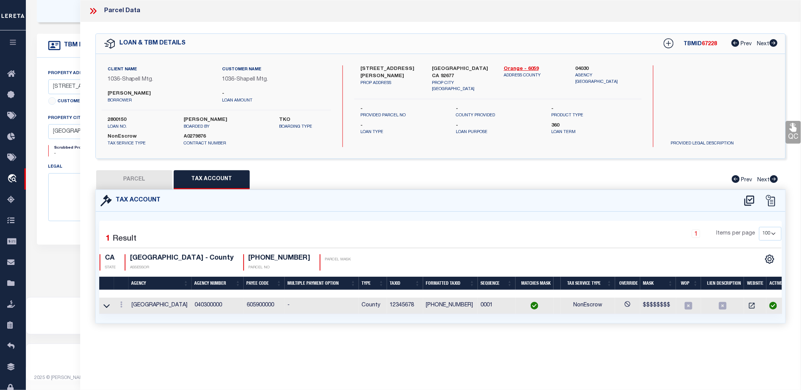
click at [151, 180] on button "PARCEL" at bounding box center [134, 179] width 76 height 19
select select "AS"
select select
checkbox input "false"
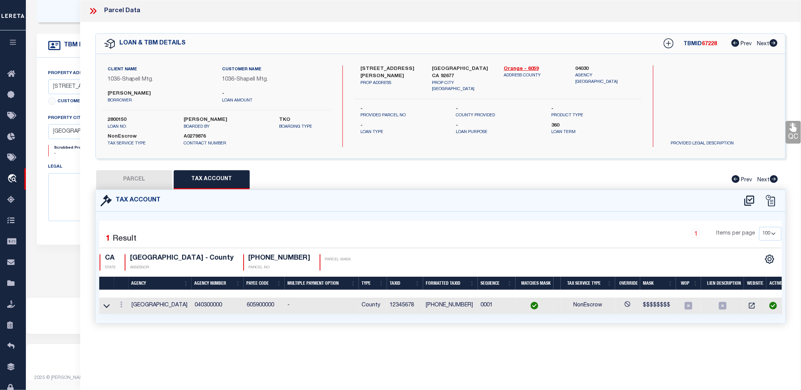
checkbox input "false"
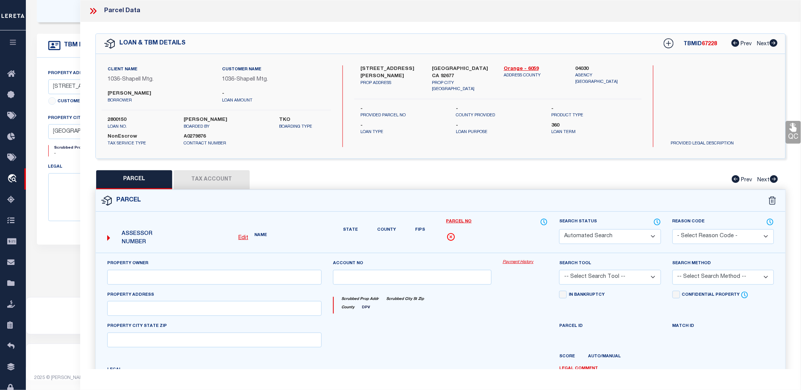
select select "CP"
type input "[PERSON_NAME]"
select select "AGW"
select select "LEG"
type input "[STREET_ADDRESS][PERSON_NAME]"
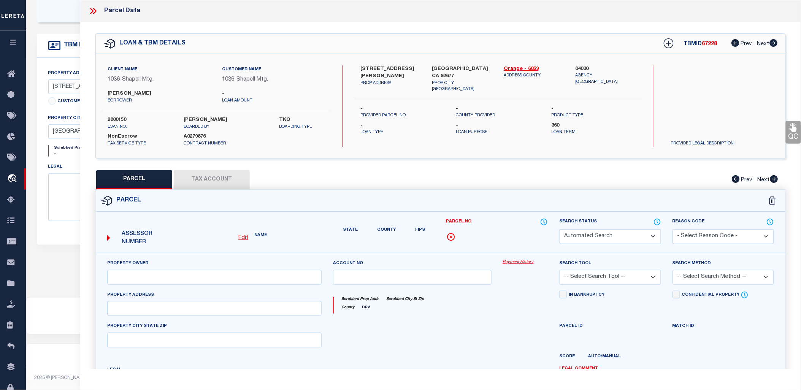
type input "CA"
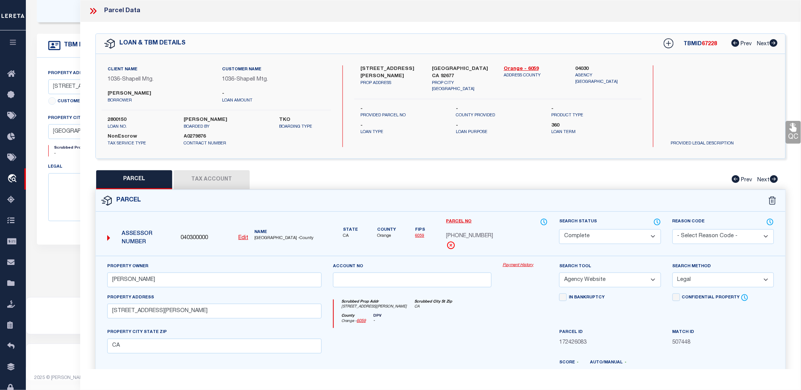
click at [96, 11] on icon at bounding box center [94, 11] width 3 height 6
